Goal: Navigation & Orientation: Find specific page/section

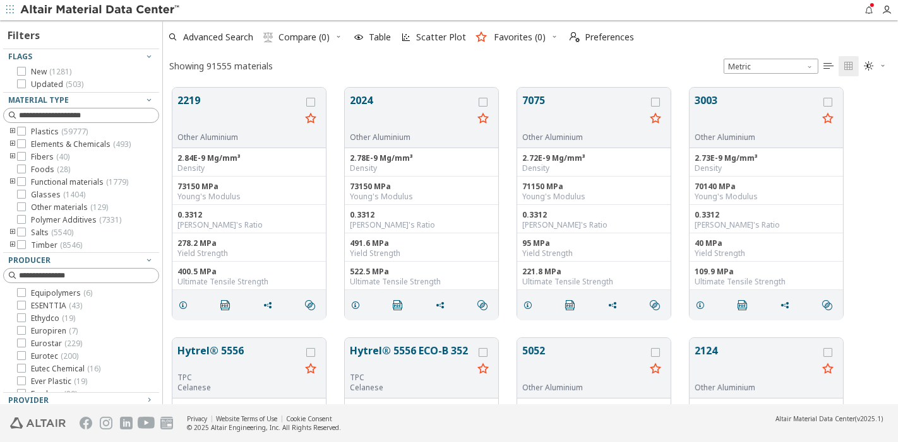
scroll to position [316, 723]
click at [54, 9] on img at bounding box center [100, 10] width 161 height 13
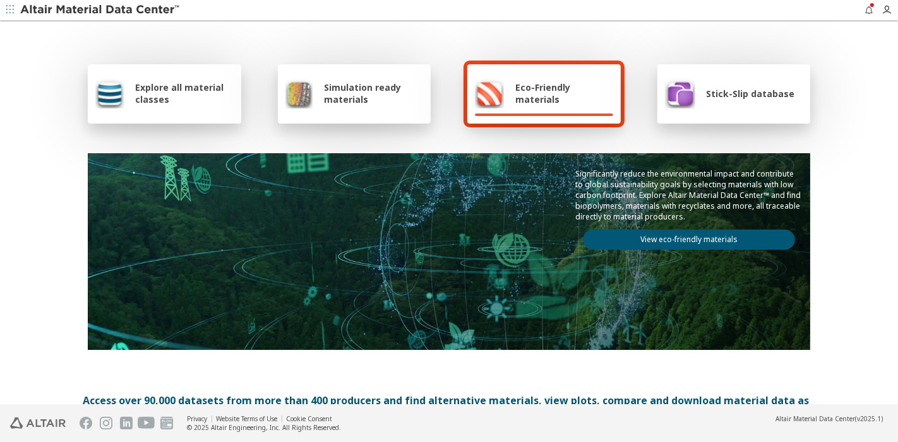
click at [153, 95] on span "Explore all material classes" at bounding box center [184, 93] width 98 height 24
